Goal: Communication & Community: Answer question/provide support

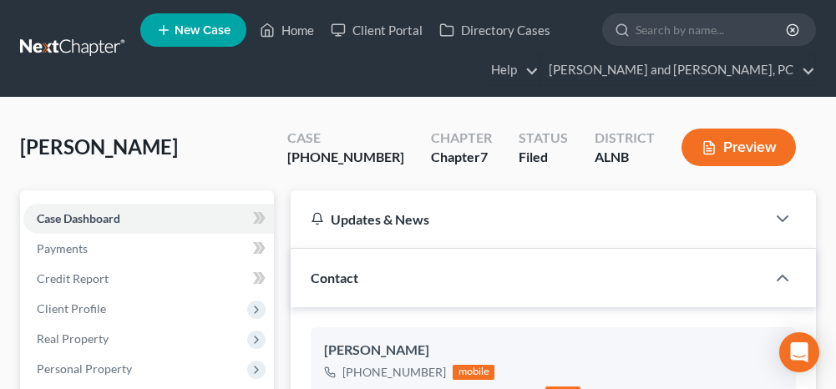
select select "0"
click at [301, 31] on link "Home" at bounding box center [286, 30] width 71 height 30
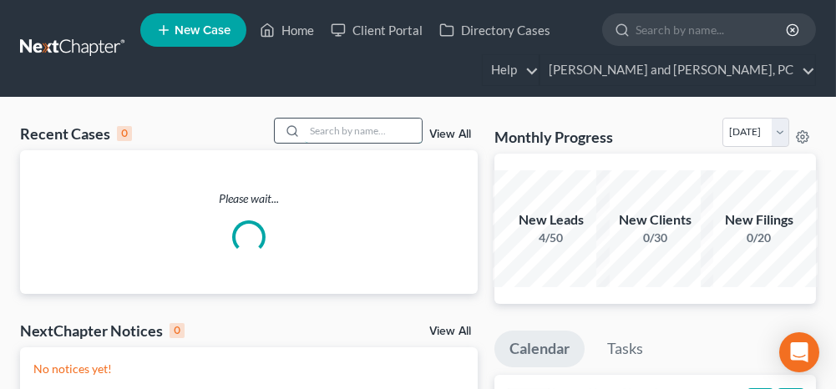
click at [317, 125] on input "search" at bounding box center [363, 131] width 117 height 24
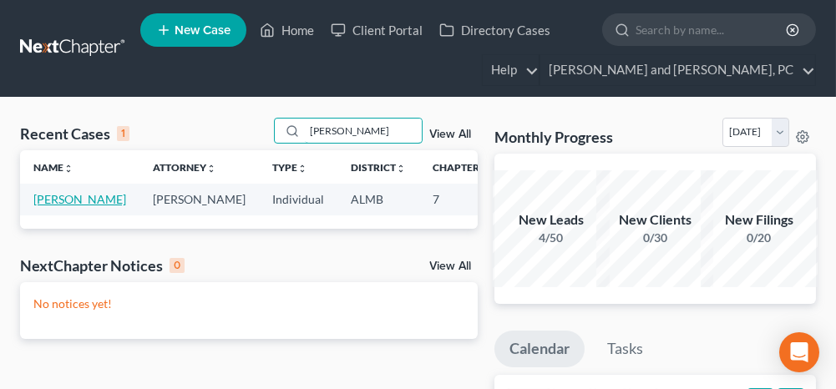
type input "[PERSON_NAME]"
click at [72, 202] on link "[PERSON_NAME]" at bounding box center [79, 199] width 93 height 14
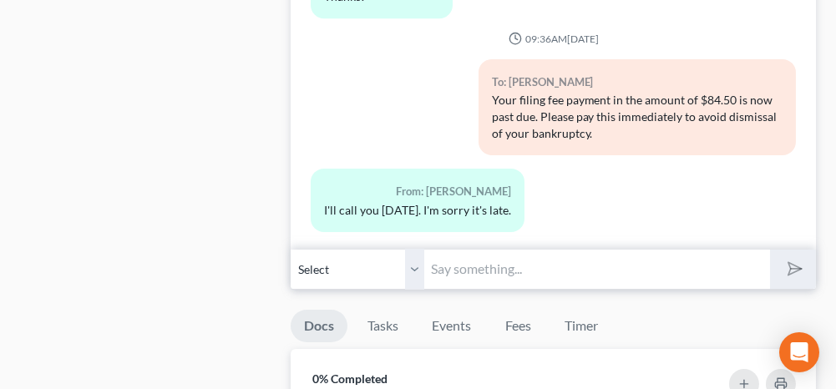
scroll to position [1002, 0]
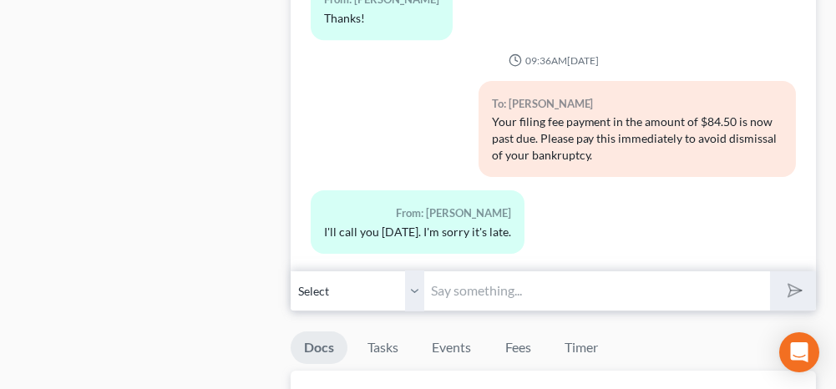
click at [495, 286] on input "text" at bounding box center [596, 291] width 345 height 41
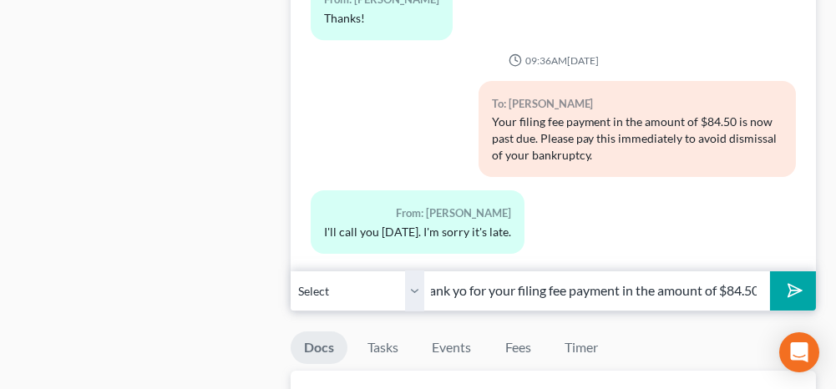
scroll to position [0, 25]
click at [569, 280] on input "Thank you for your filing fee payment in the amount of $84.50" at bounding box center [596, 291] width 345 height 41
type input "Thank you for your filing fee payment in the amount of $84.50. Your remaining b…"
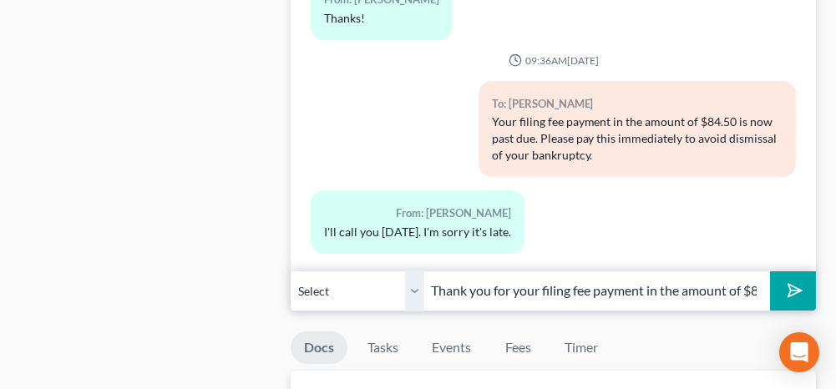
click at [803, 288] on button "submit" at bounding box center [793, 290] width 46 height 39
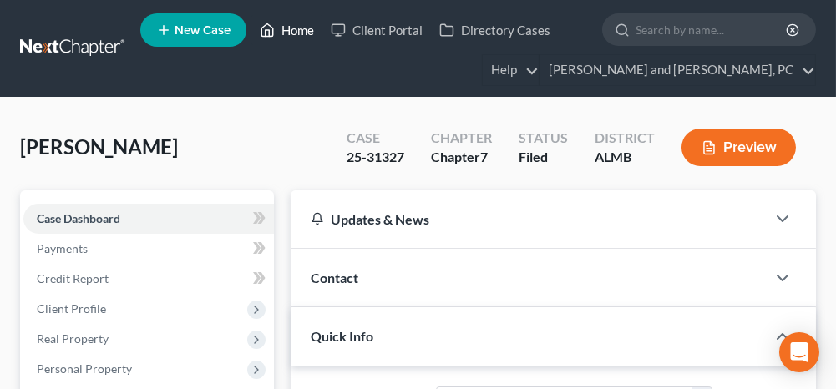
drag, startPoint x: 306, startPoint y: 33, endPoint x: 286, endPoint y: 72, distance: 43.7
click at [306, 33] on link "Home" at bounding box center [286, 30] width 71 height 30
